Goal: Book appointment/travel/reservation

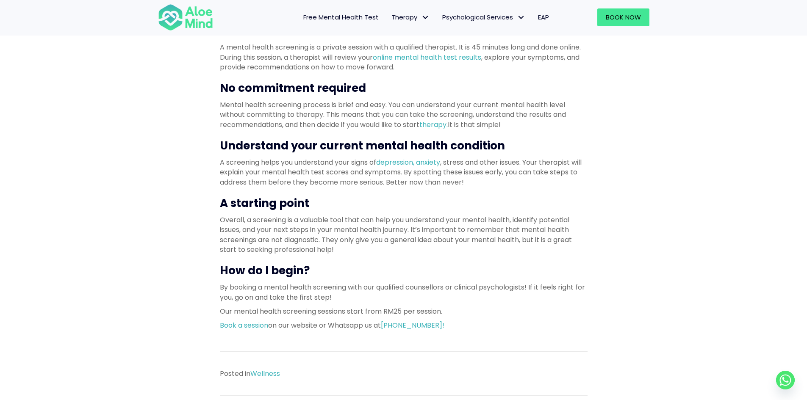
scroll to position [248, 0]
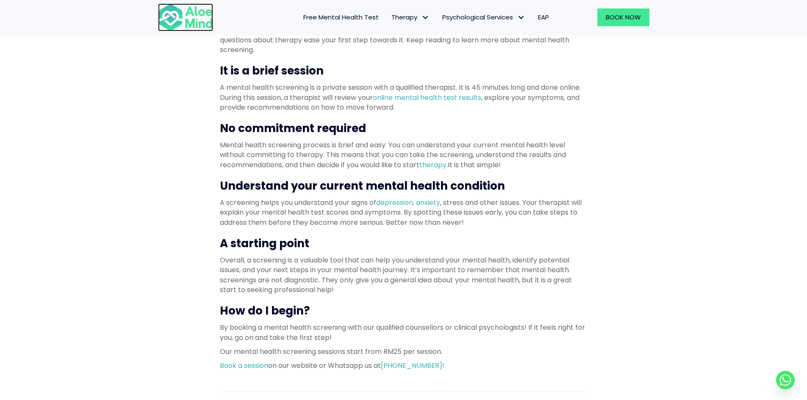
click at [192, 16] on img at bounding box center [185, 17] width 55 height 28
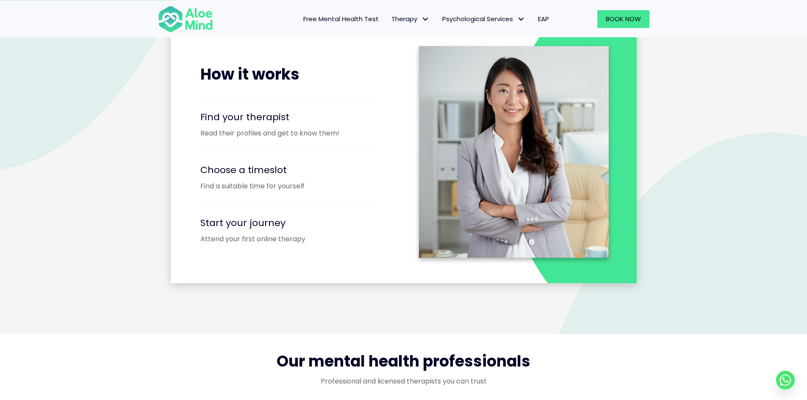
scroll to position [1058, 0]
drag, startPoint x: 221, startPoint y: 122, endPoint x: 340, endPoint y: 122, distance: 119.4
click at [340, 122] on div "Find your therapist Read their profiles and get to know them!" at bounding box center [297, 121] width 195 height 31
click at [289, 163] on h4 "Choose a timeslot" at bounding box center [297, 169] width 195 height 13
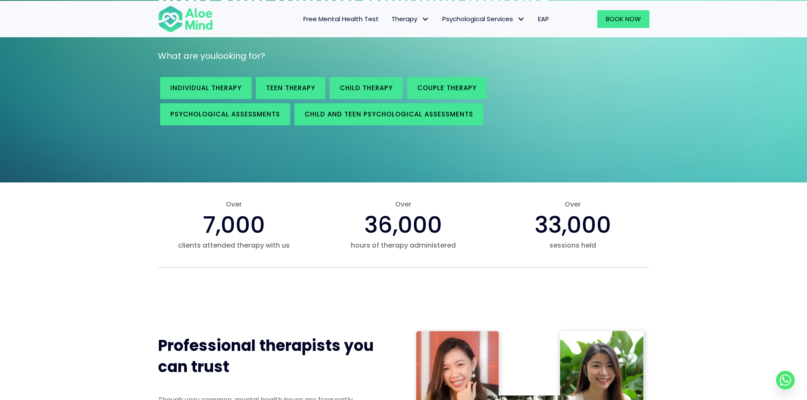
scroll to position [0, 0]
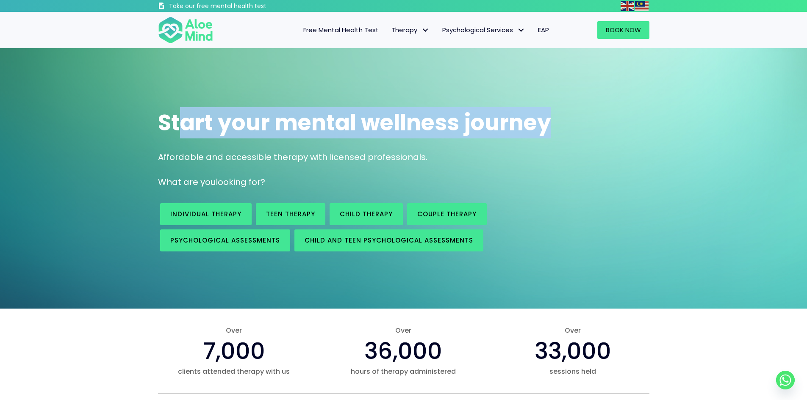
drag, startPoint x: 196, startPoint y: 130, endPoint x: 550, endPoint y: 139, distance: 354.1
click at [550, 139] on div "Start your mental wellness journey" at bounding box center [403, 123] width 508 height 48
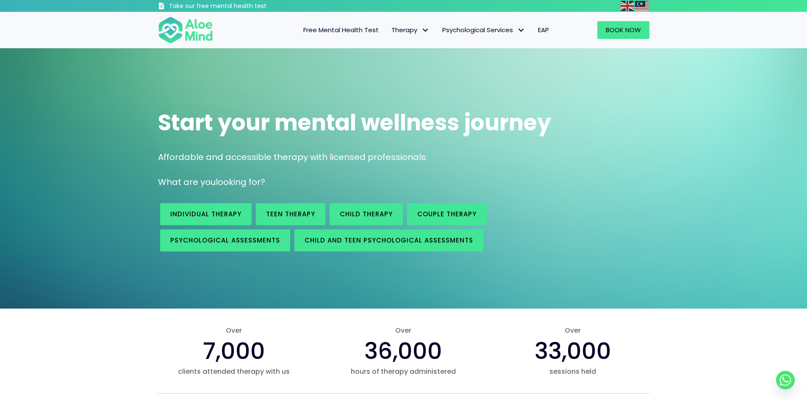
click at [361, 168] on div "Affordable and accessible therapy with licensed professionals." at bounding box center [403, 159] width 508 height 25
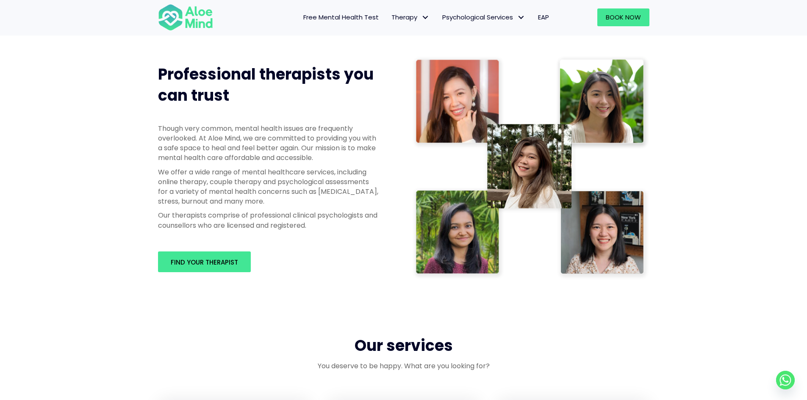
scroll to position [381, 0]
